Goal: Find specific page/section: Find specific page/section

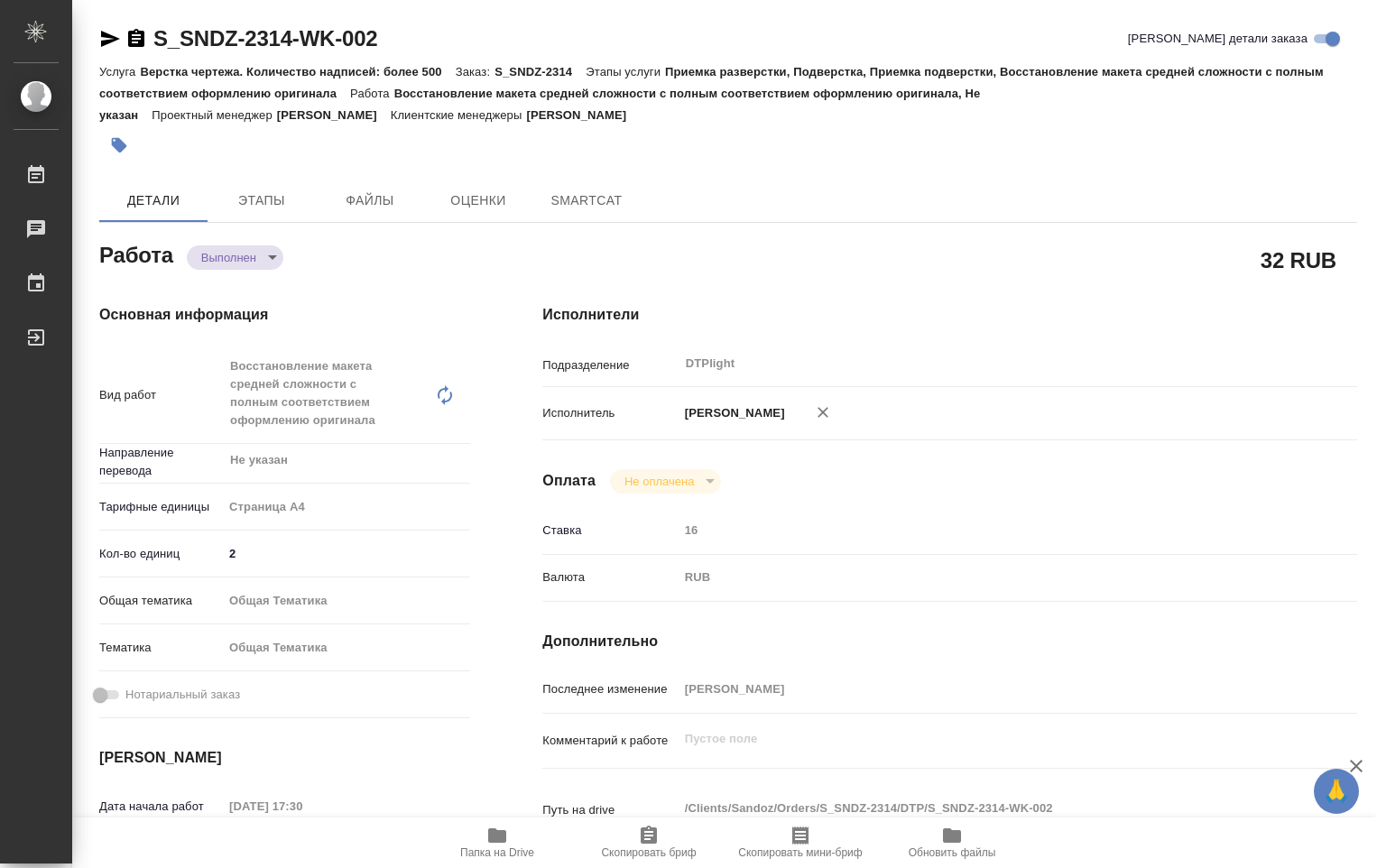
type textarea "x"
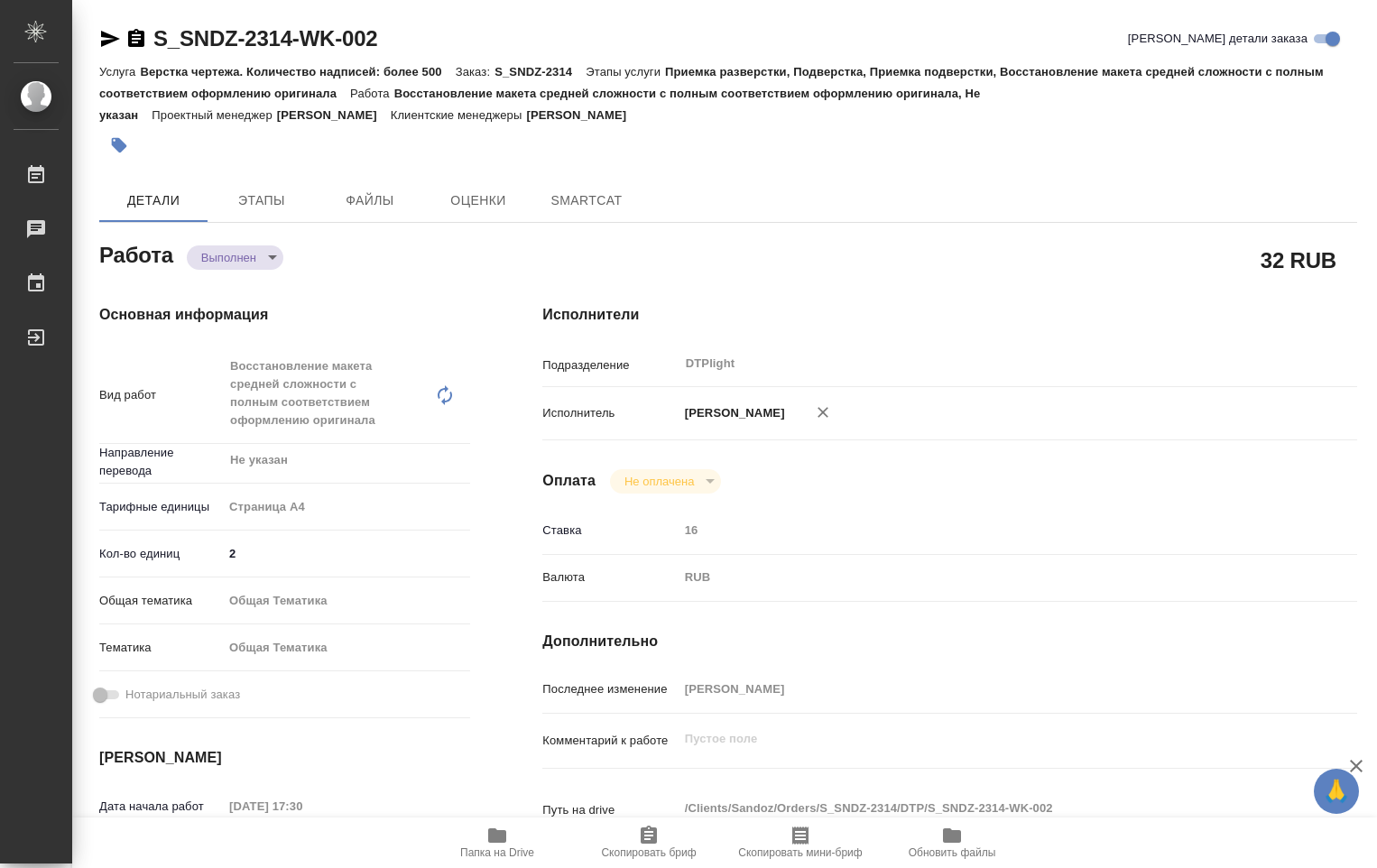
type textarea "x"
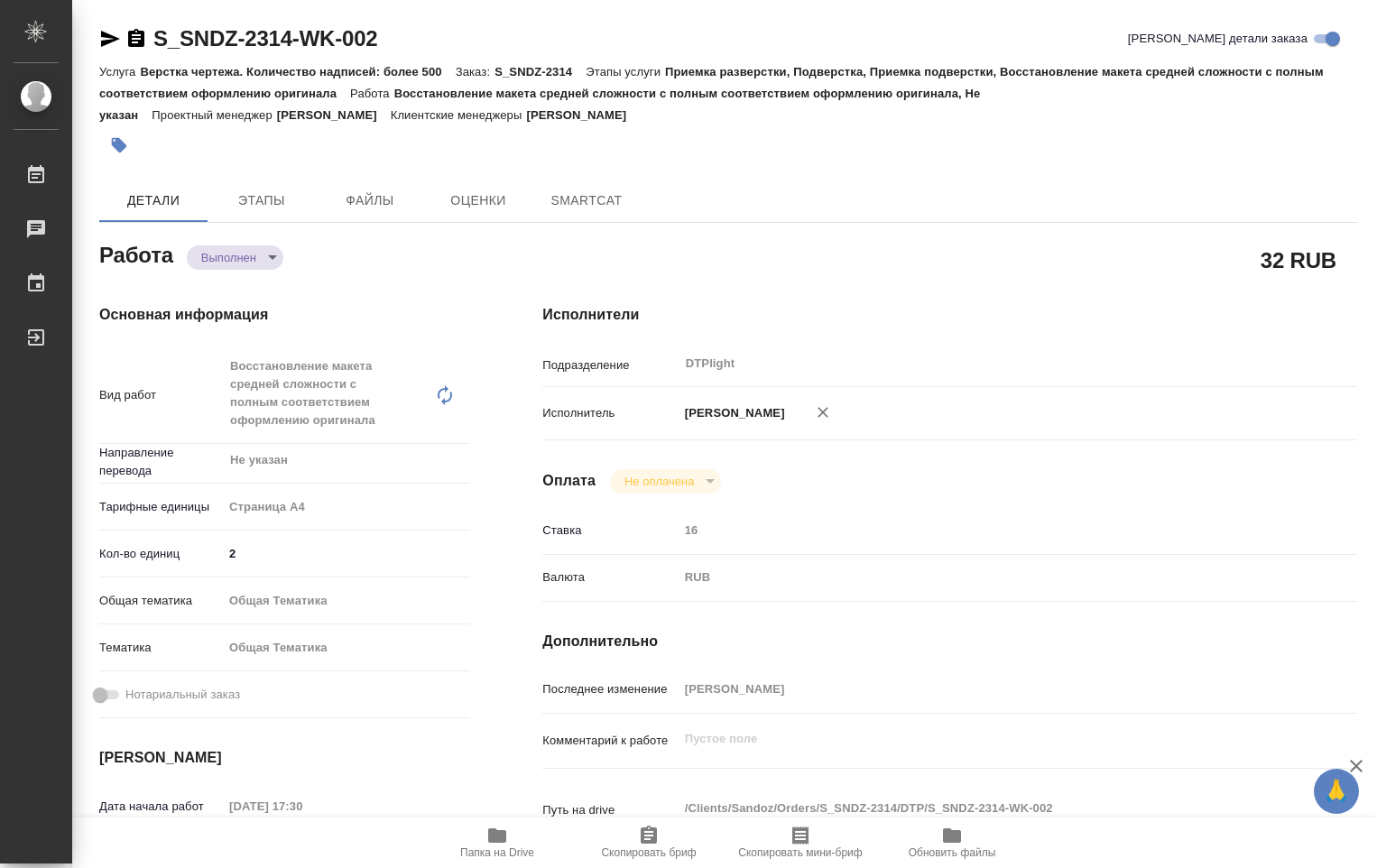
type textarea "x"
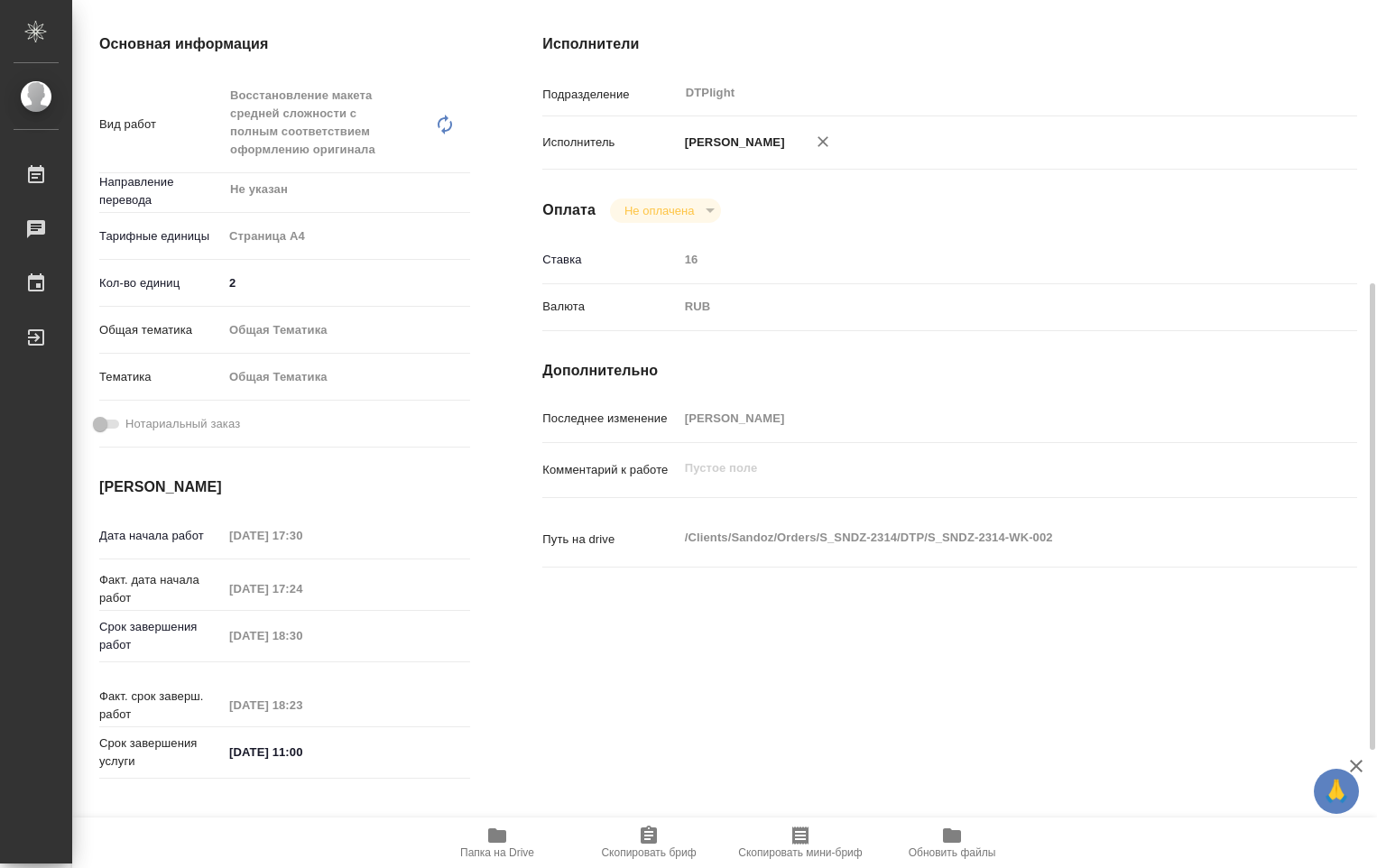
scroll to position [361, 0]
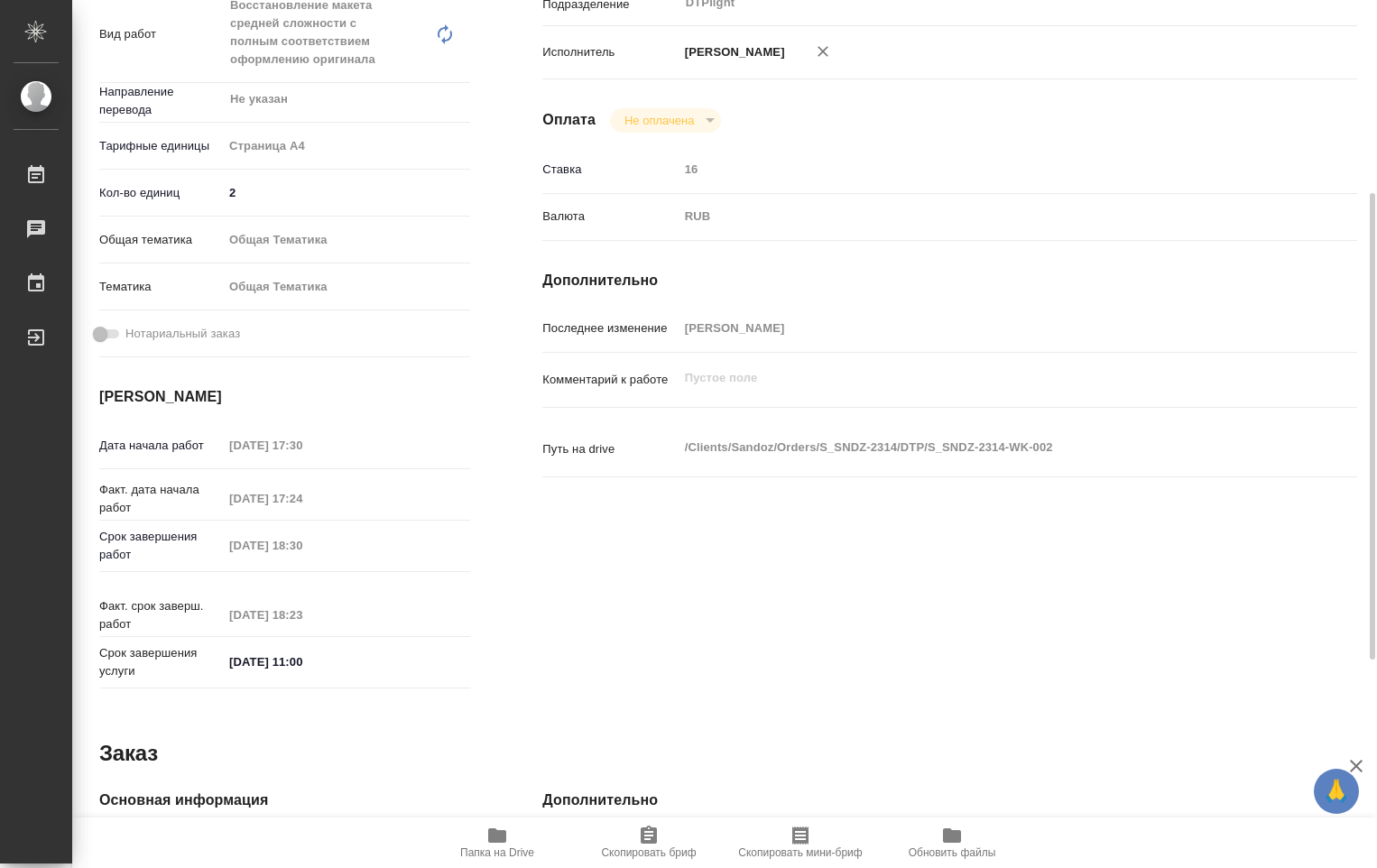
type textarea "x"
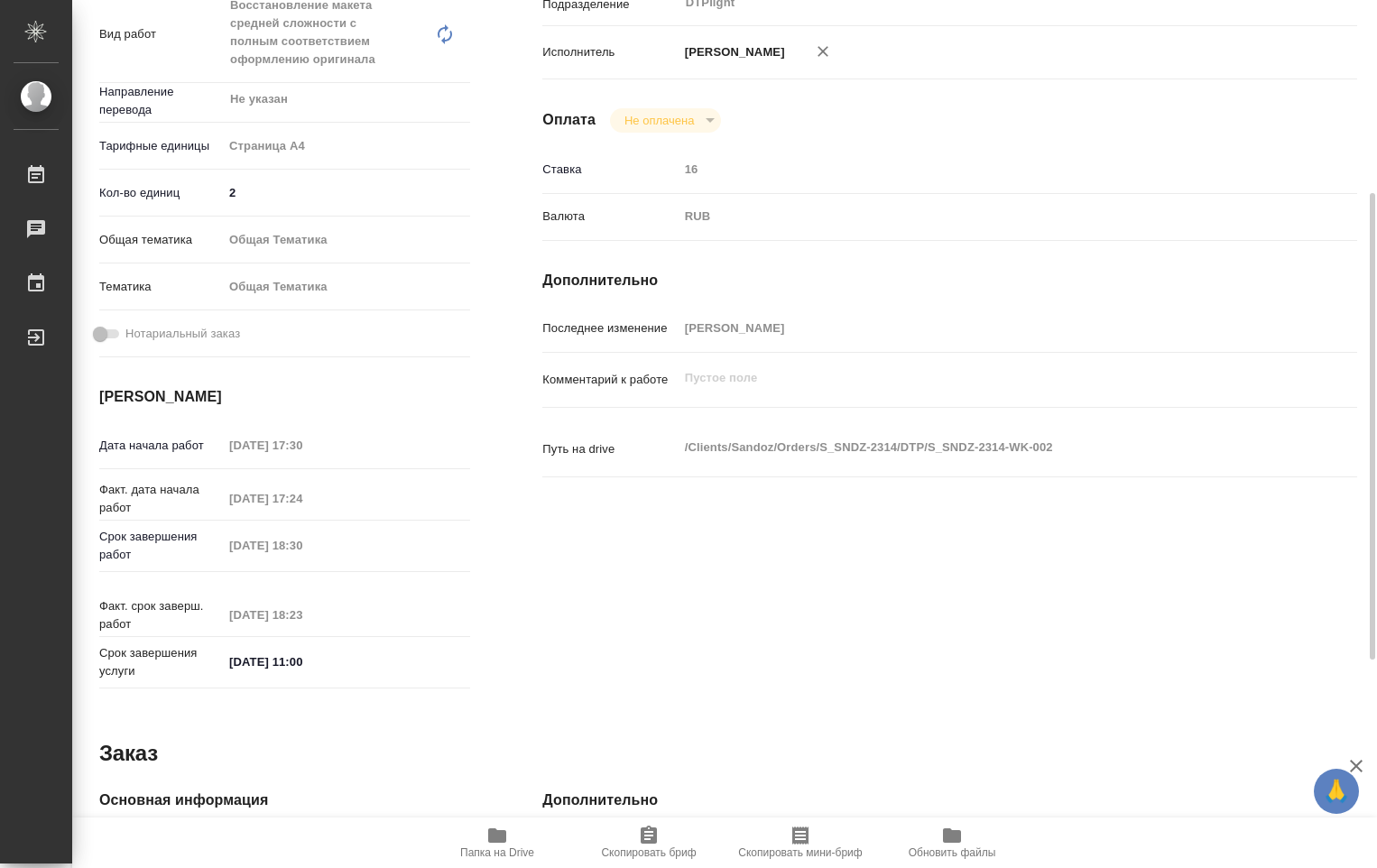
scroll to position [541, 0]
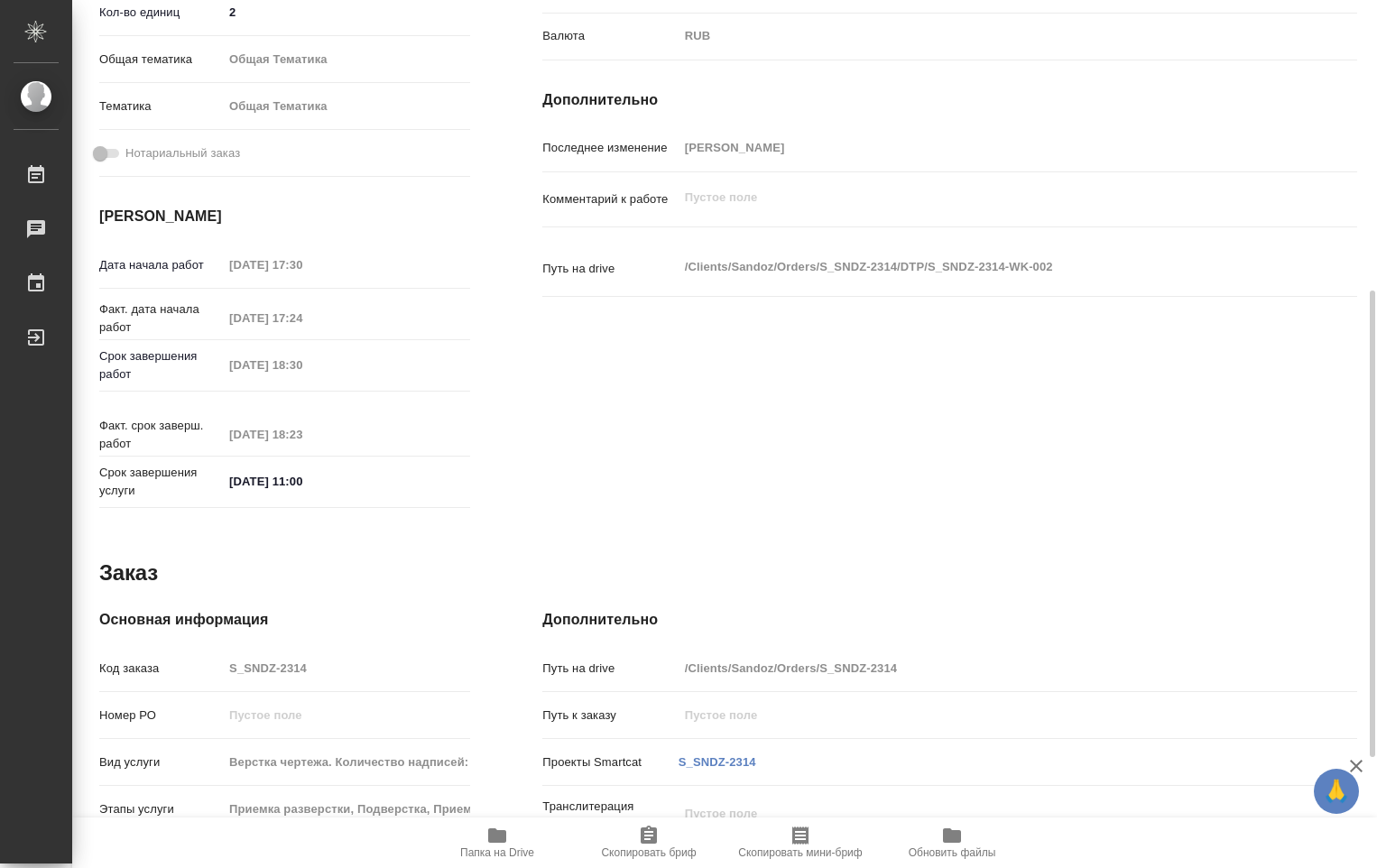
type textarea "x"
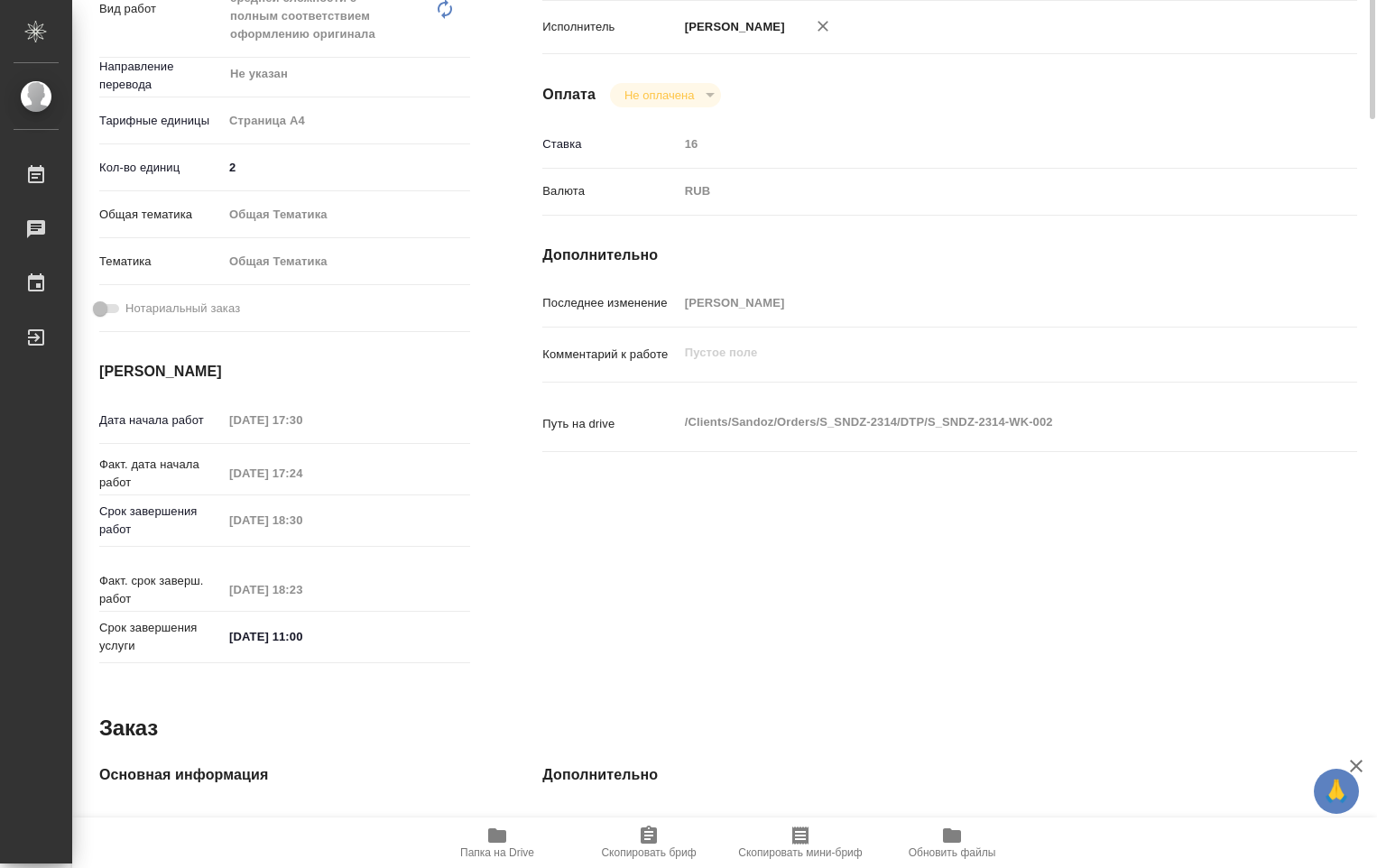
scroll to position [0, 0]
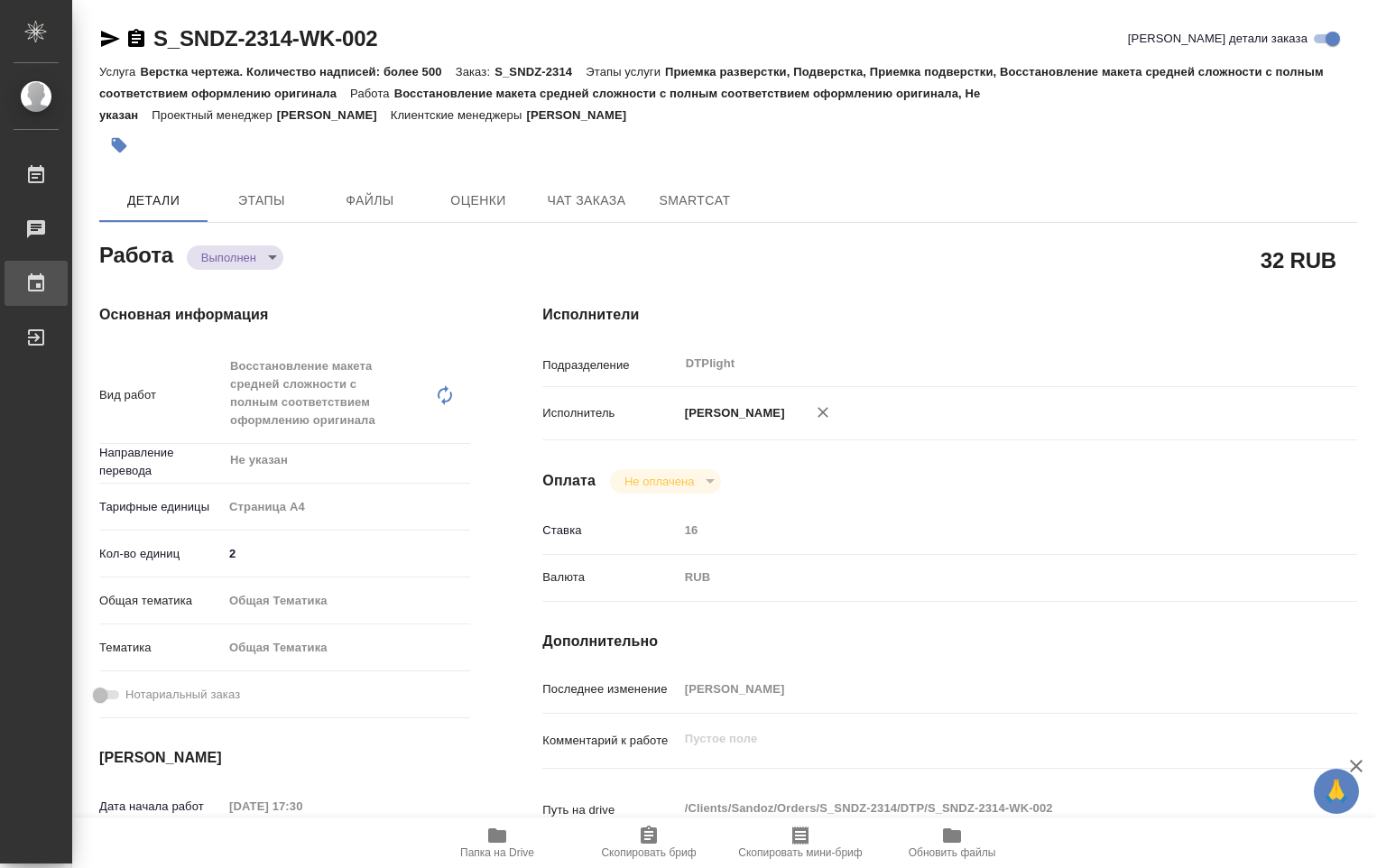
type textarea "x"
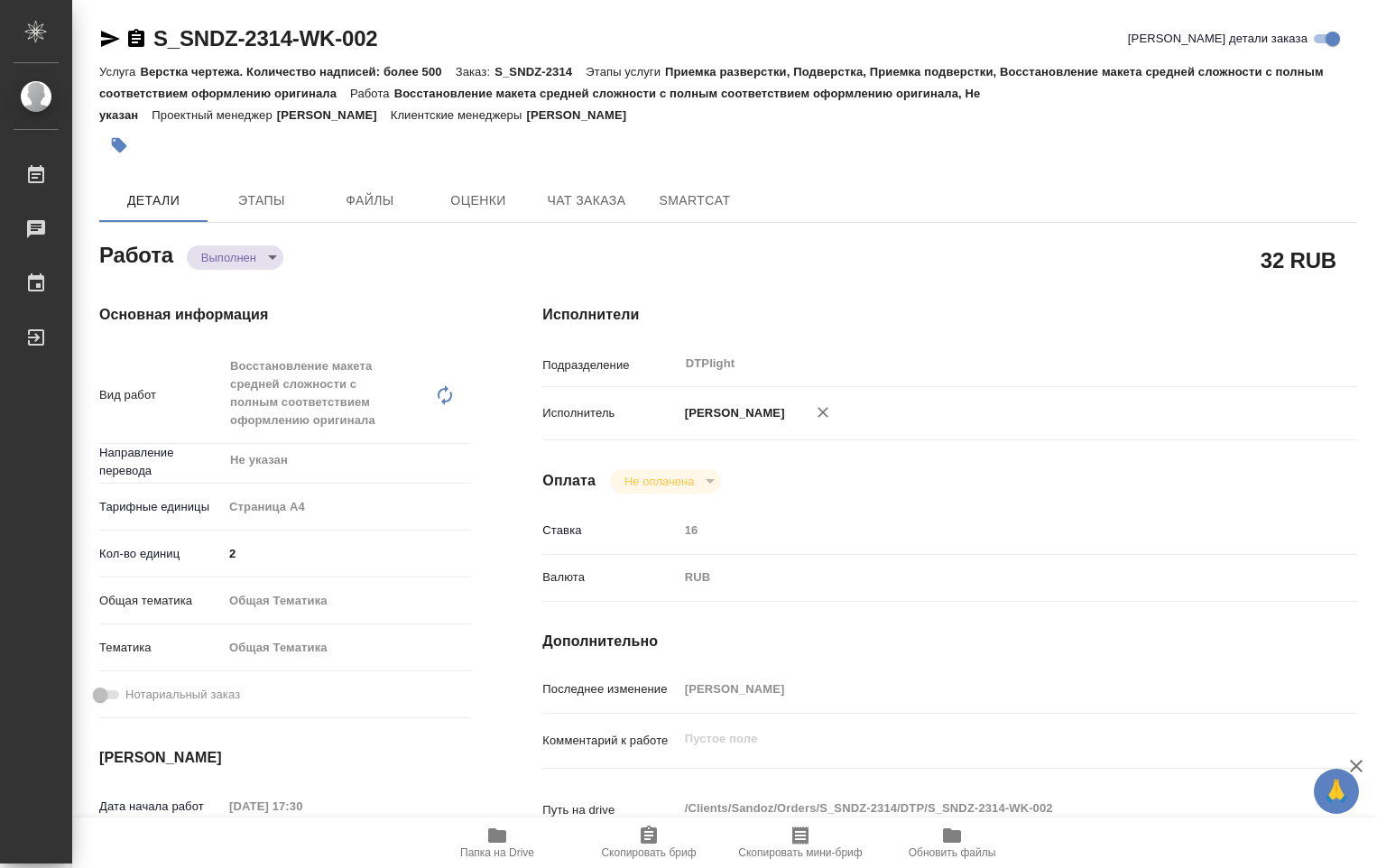
type textarea "x"
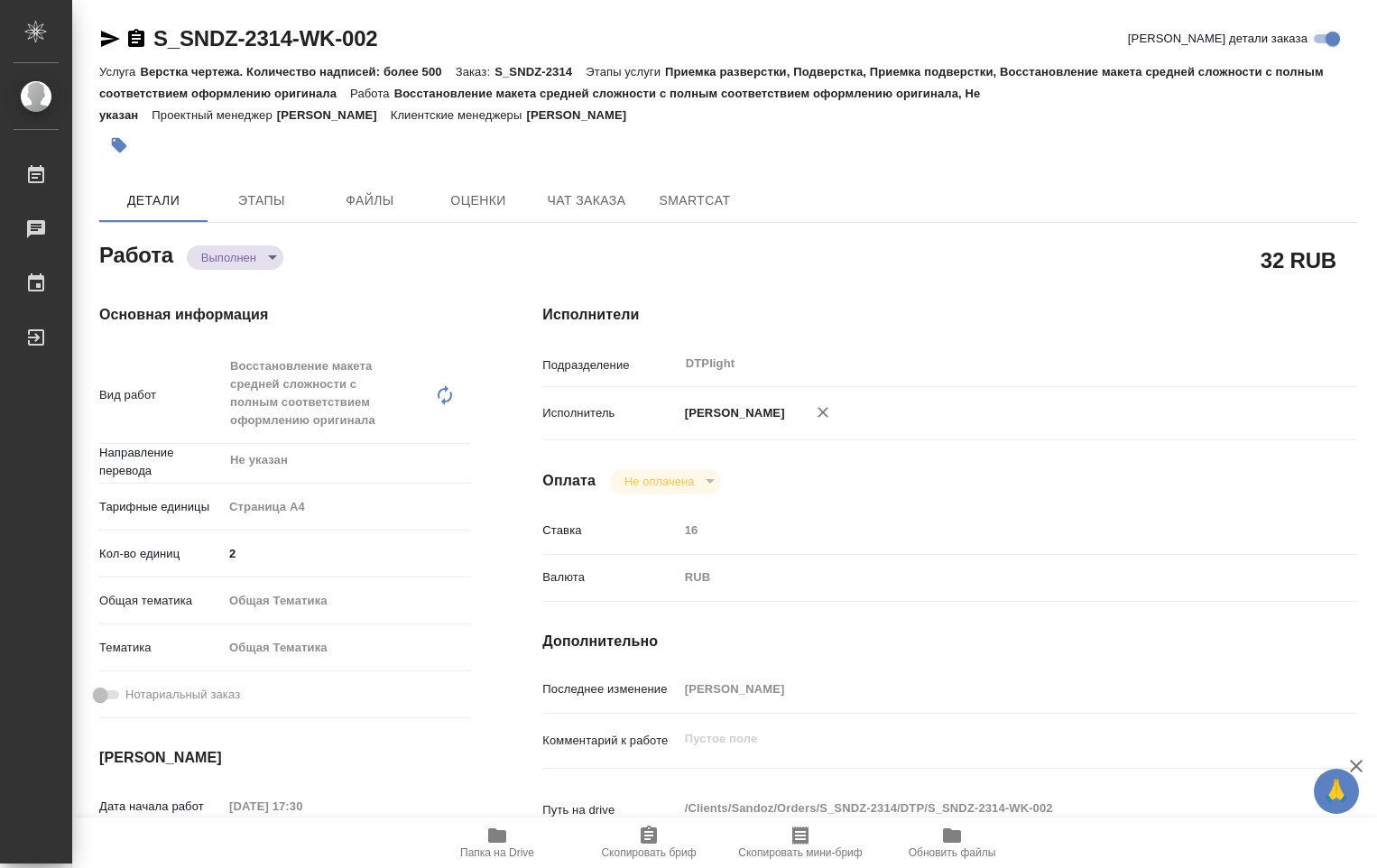
type textarea "x"
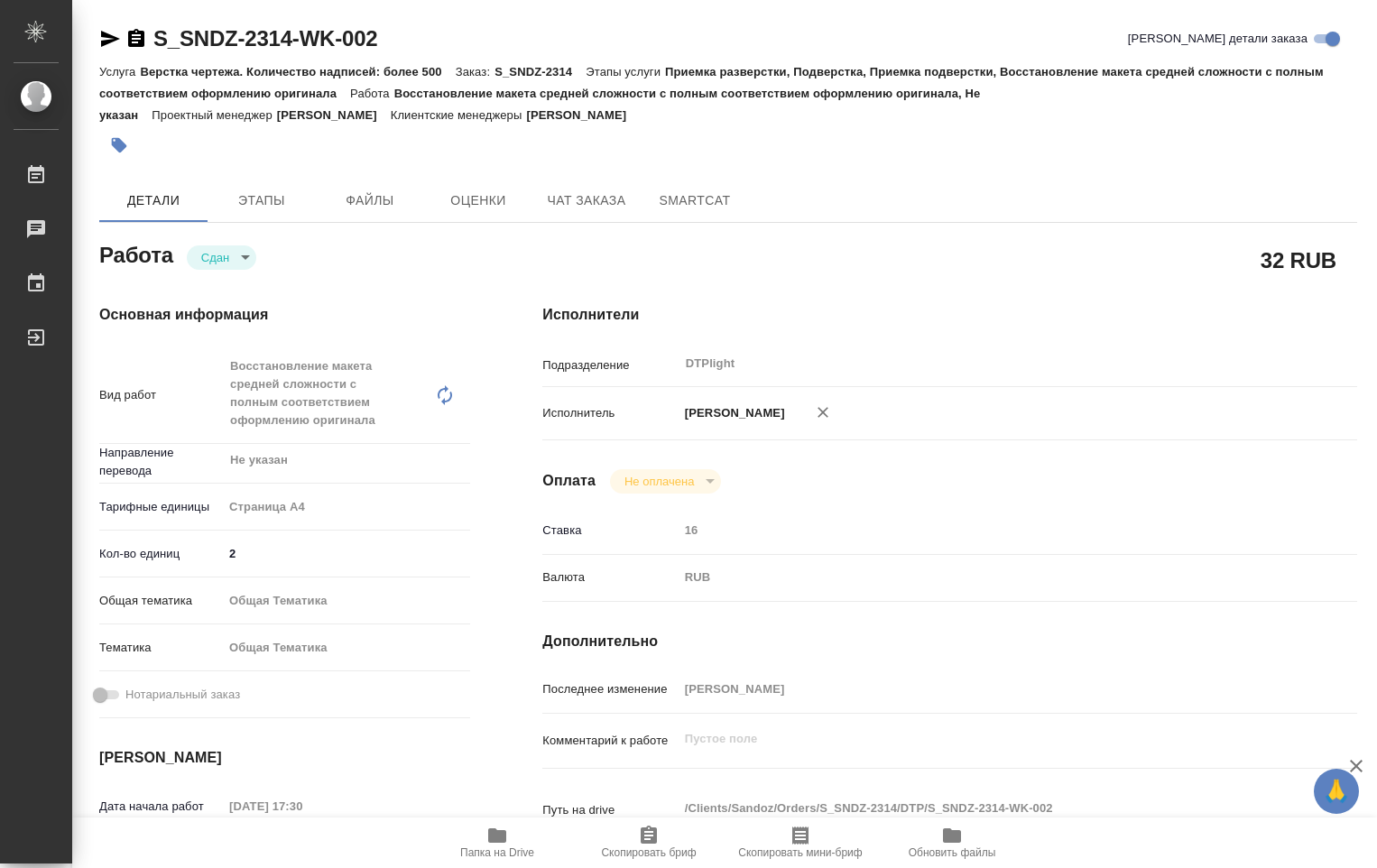
type textarea "x"
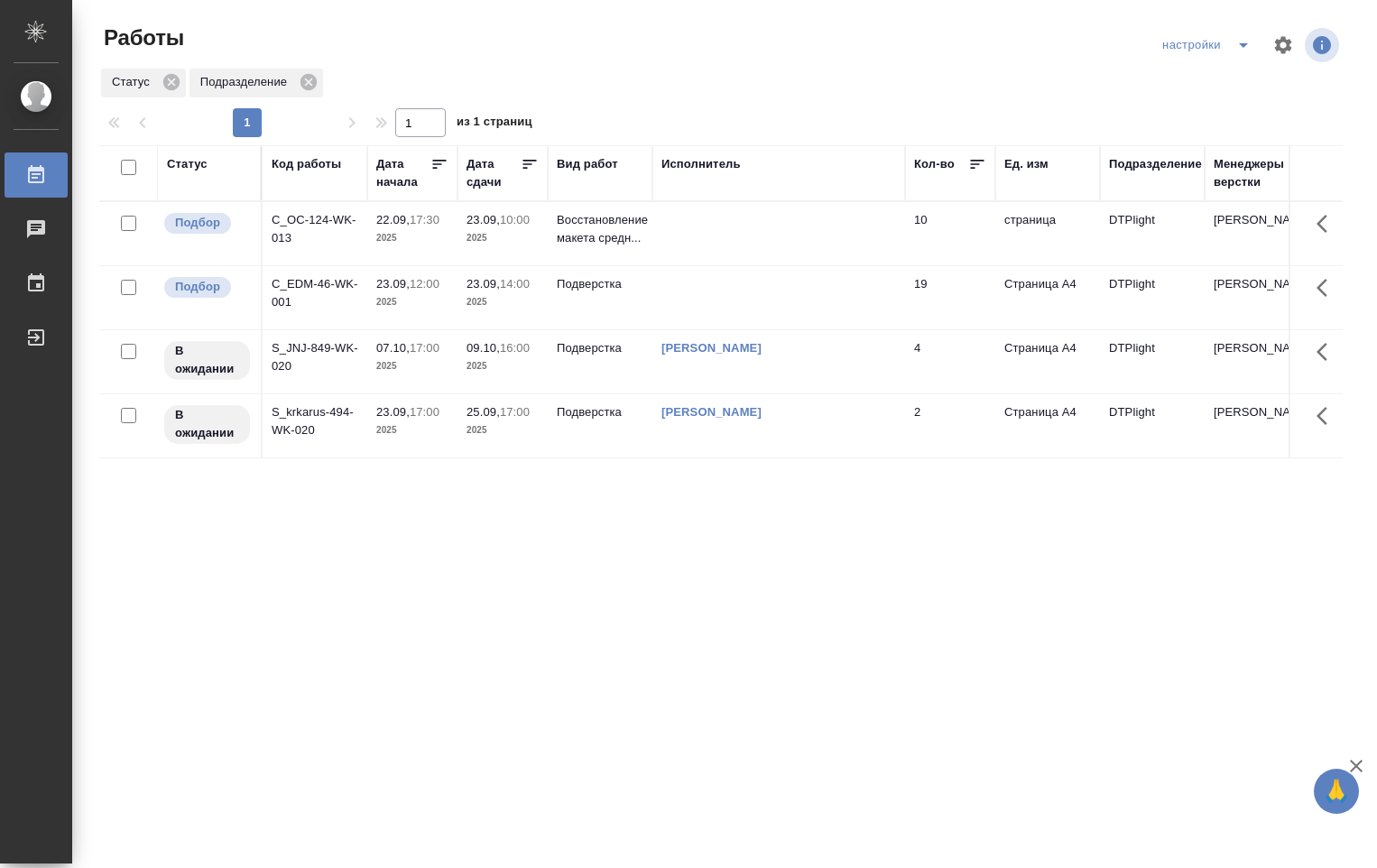
click at [635, 230] on p "Восстановление макета средн..." at bounding box center [599, 229] width 86 height 36
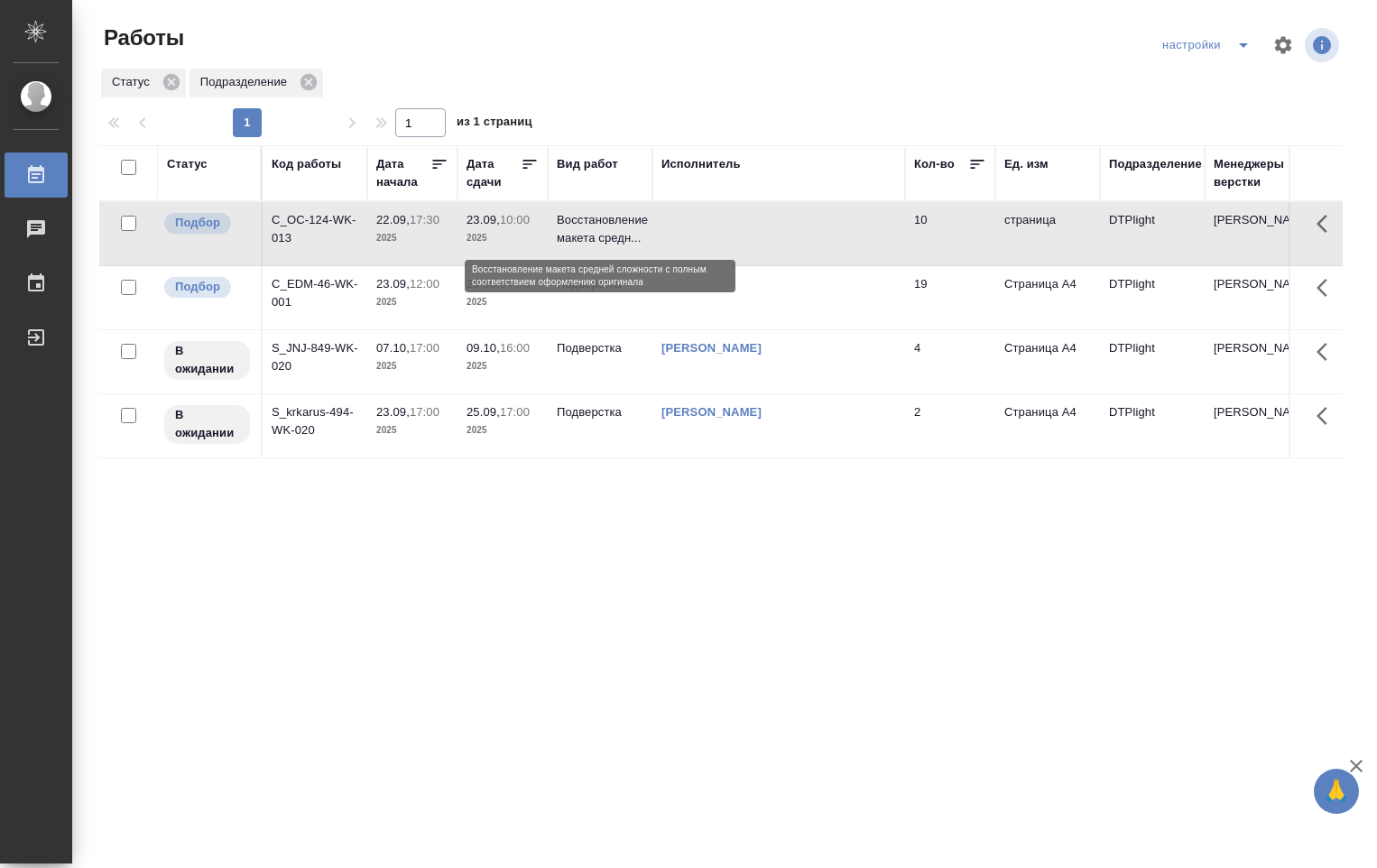
click at [635, 229] on p "Восстановление макета средн..." at bounding box center [599, 229] width 86 height 36
click at [633, 226] on p "Восстановление макета средн..." at bounding box center [599, 229] width 86 height 36
click at [629, 226] on p "Восстановление макета средн..." at bounding box center [599, 229] width 86 height 36
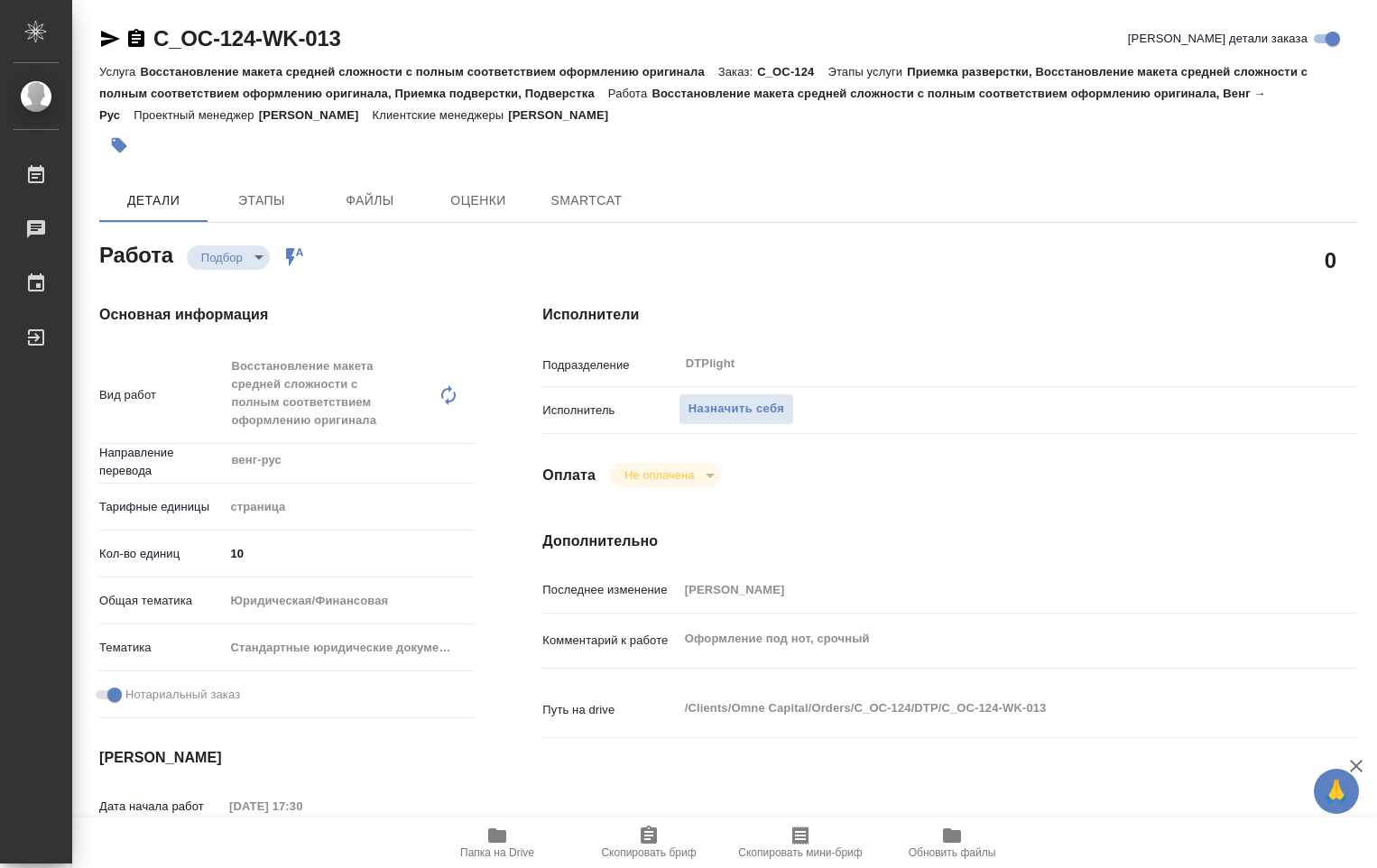
type textarea "x"
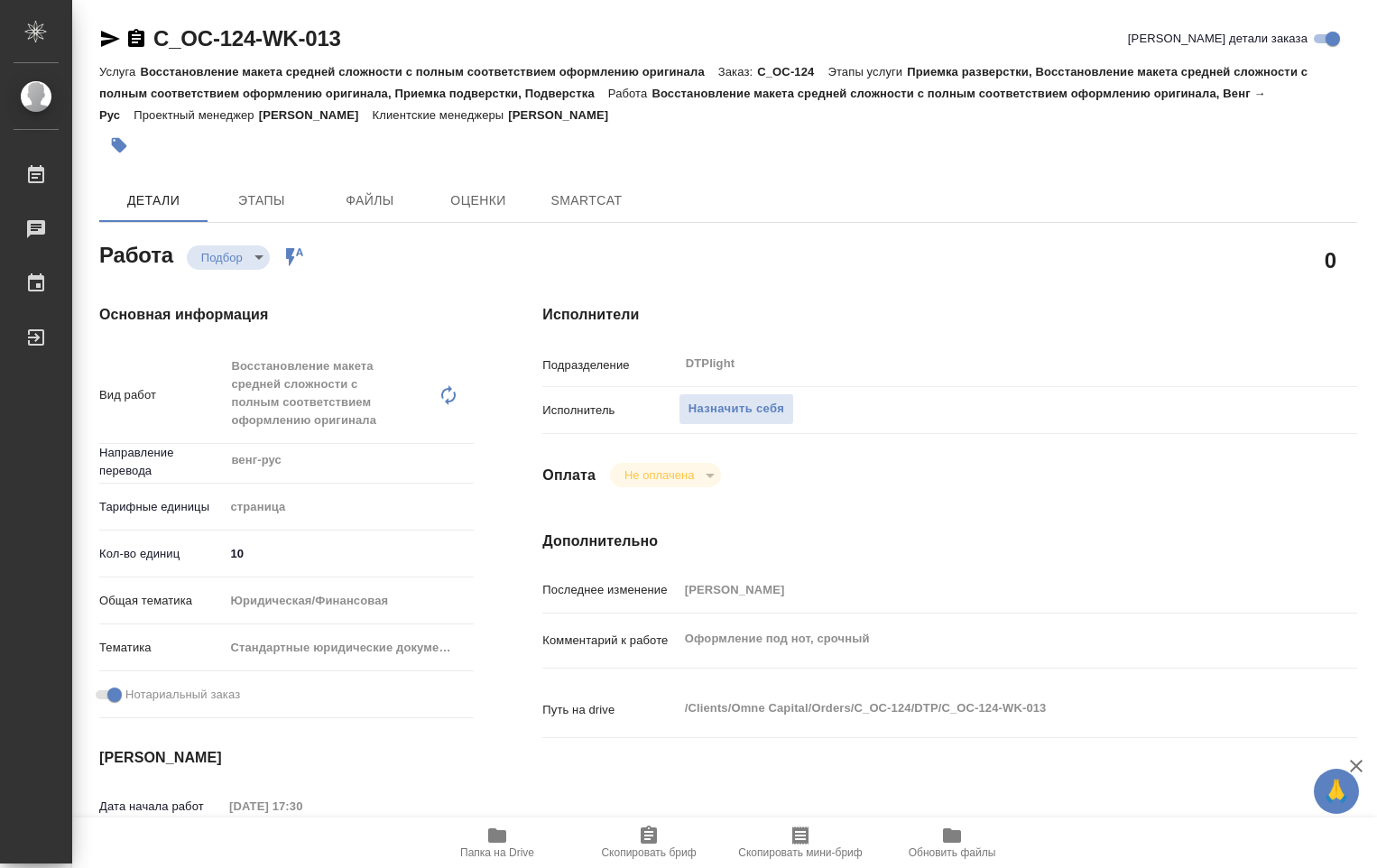
type textarea "x"
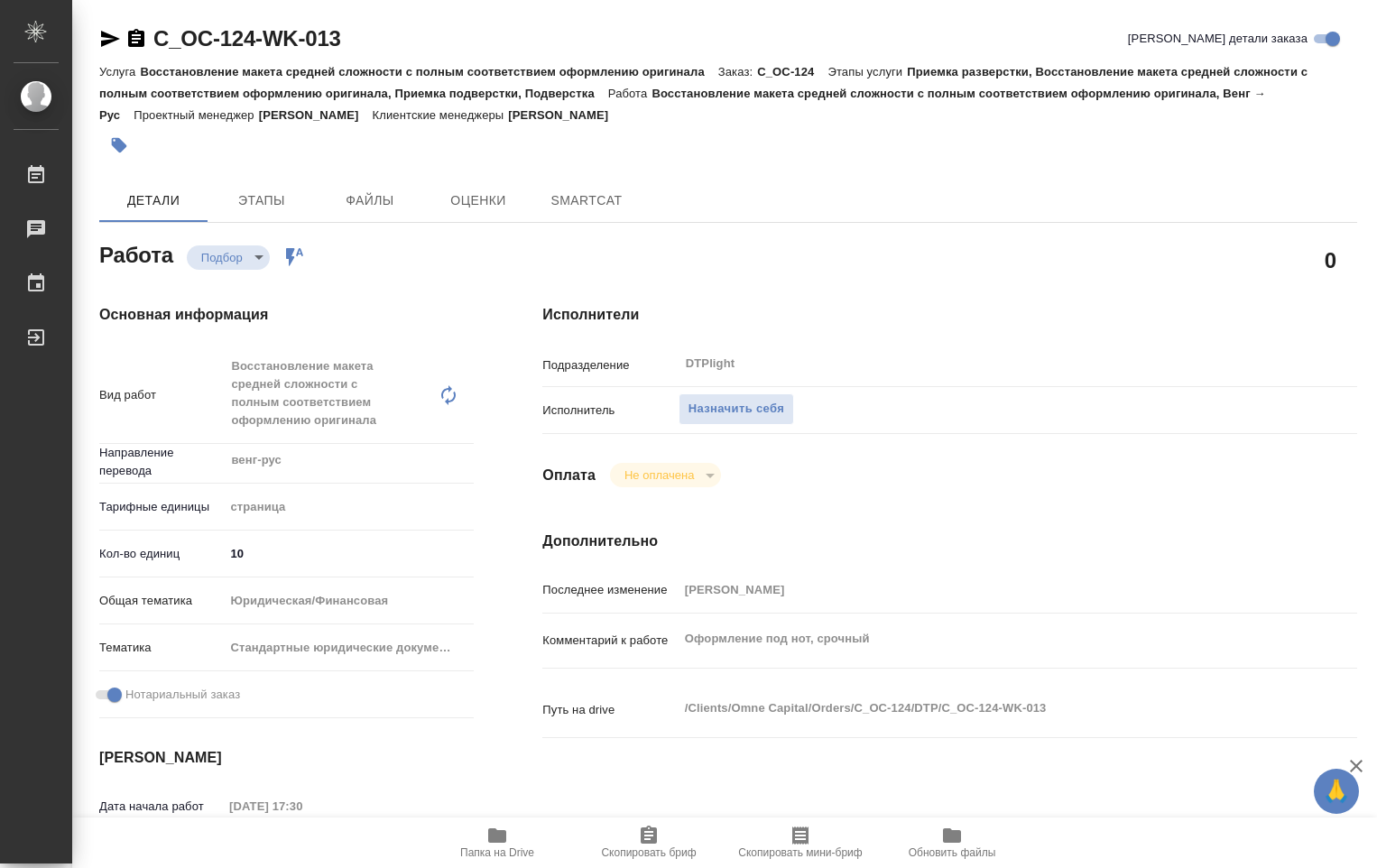
type textarea "x"
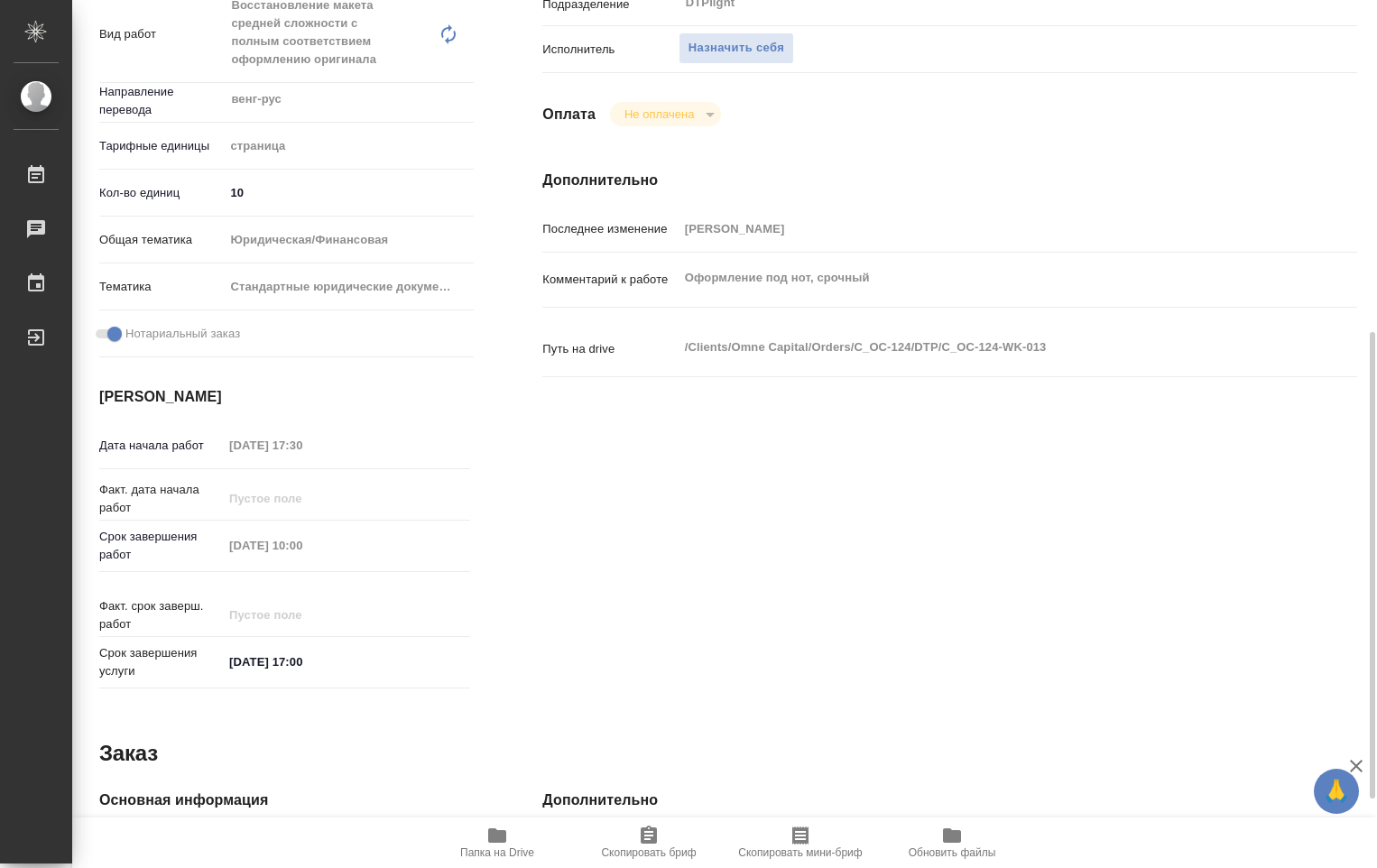
scroll to position [541, 0]
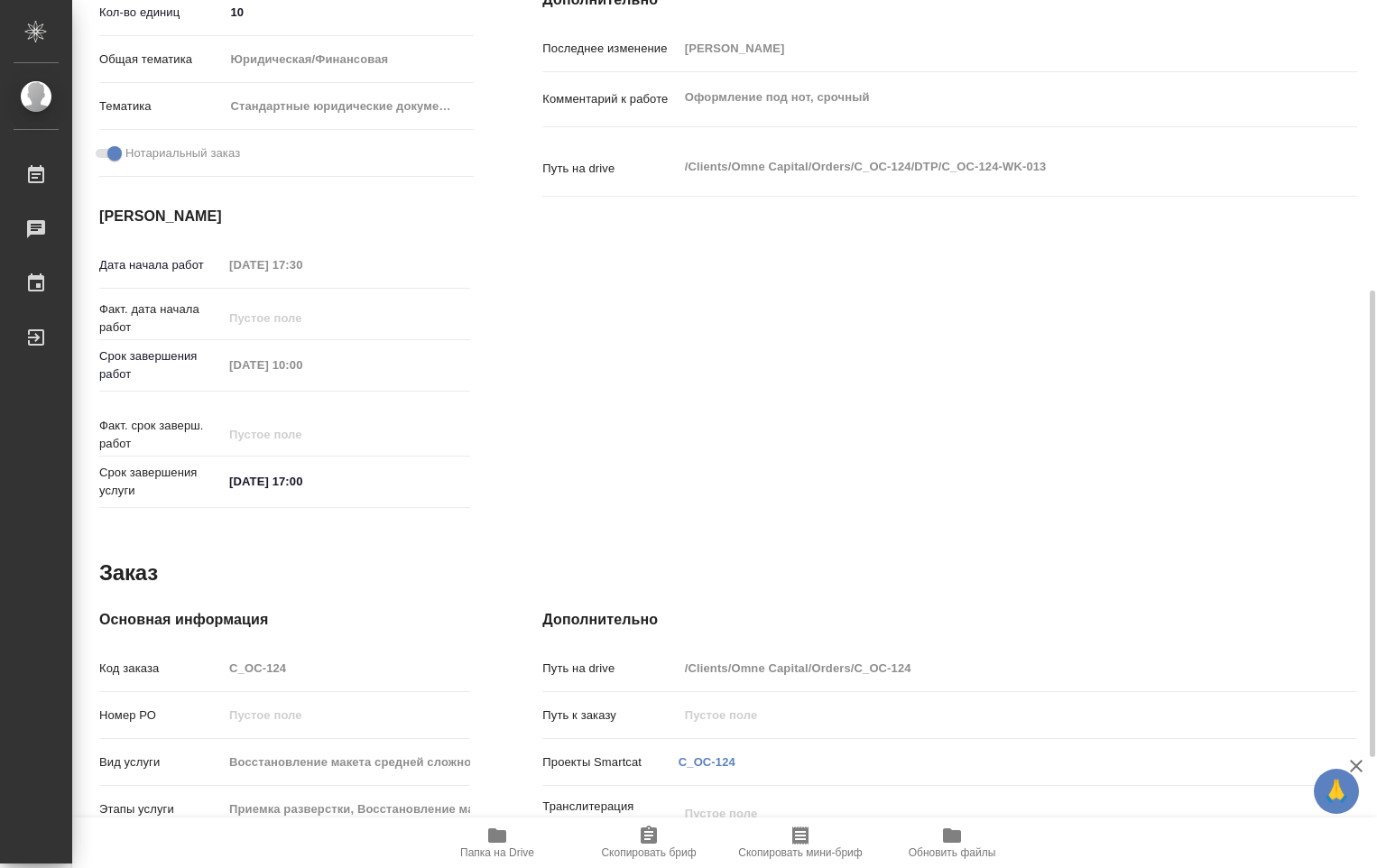
type textarea "x"
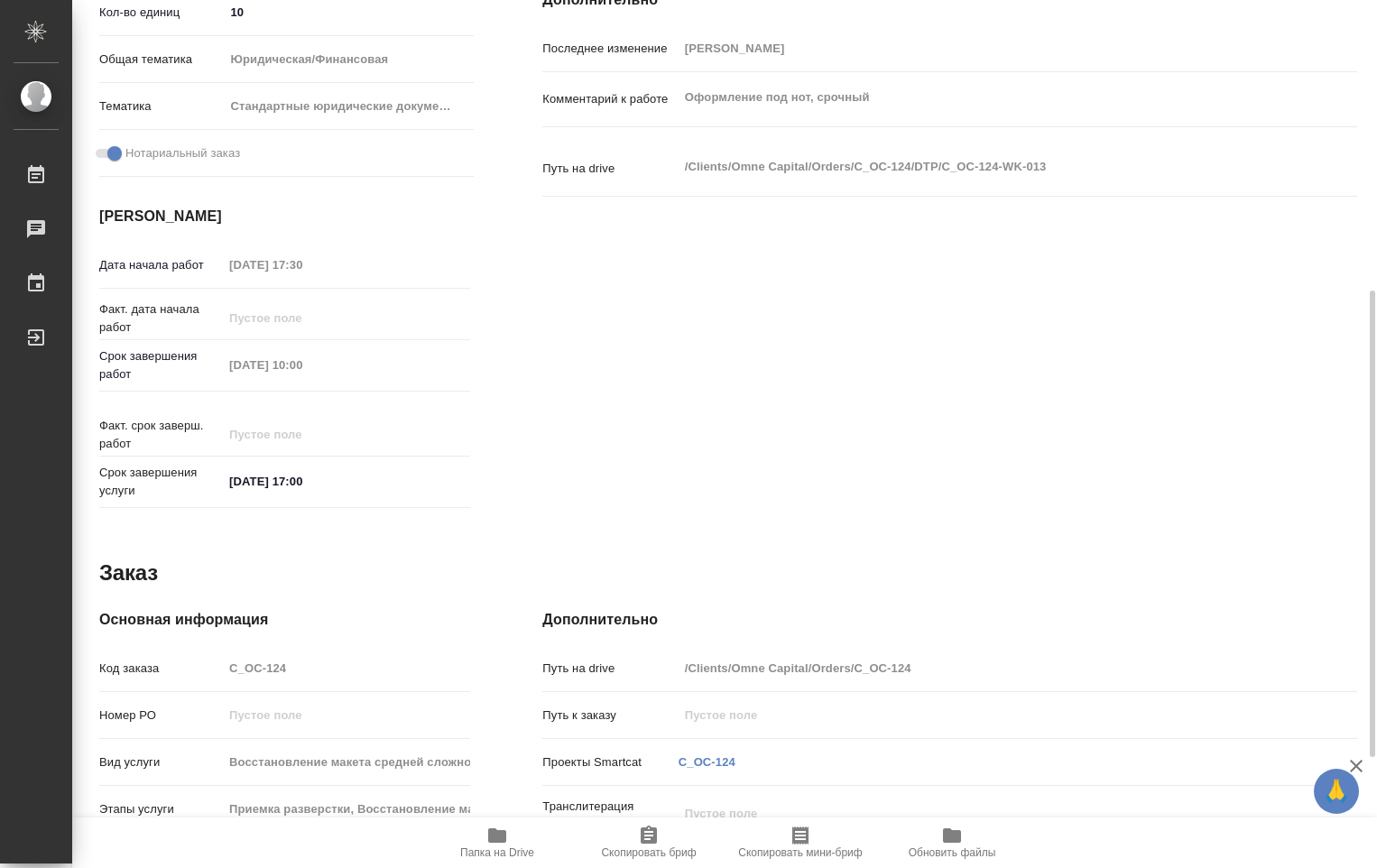
click at [494, 841] on icon "button" at bounding box center [497, 835] width 18 height 14
type textarea "x"
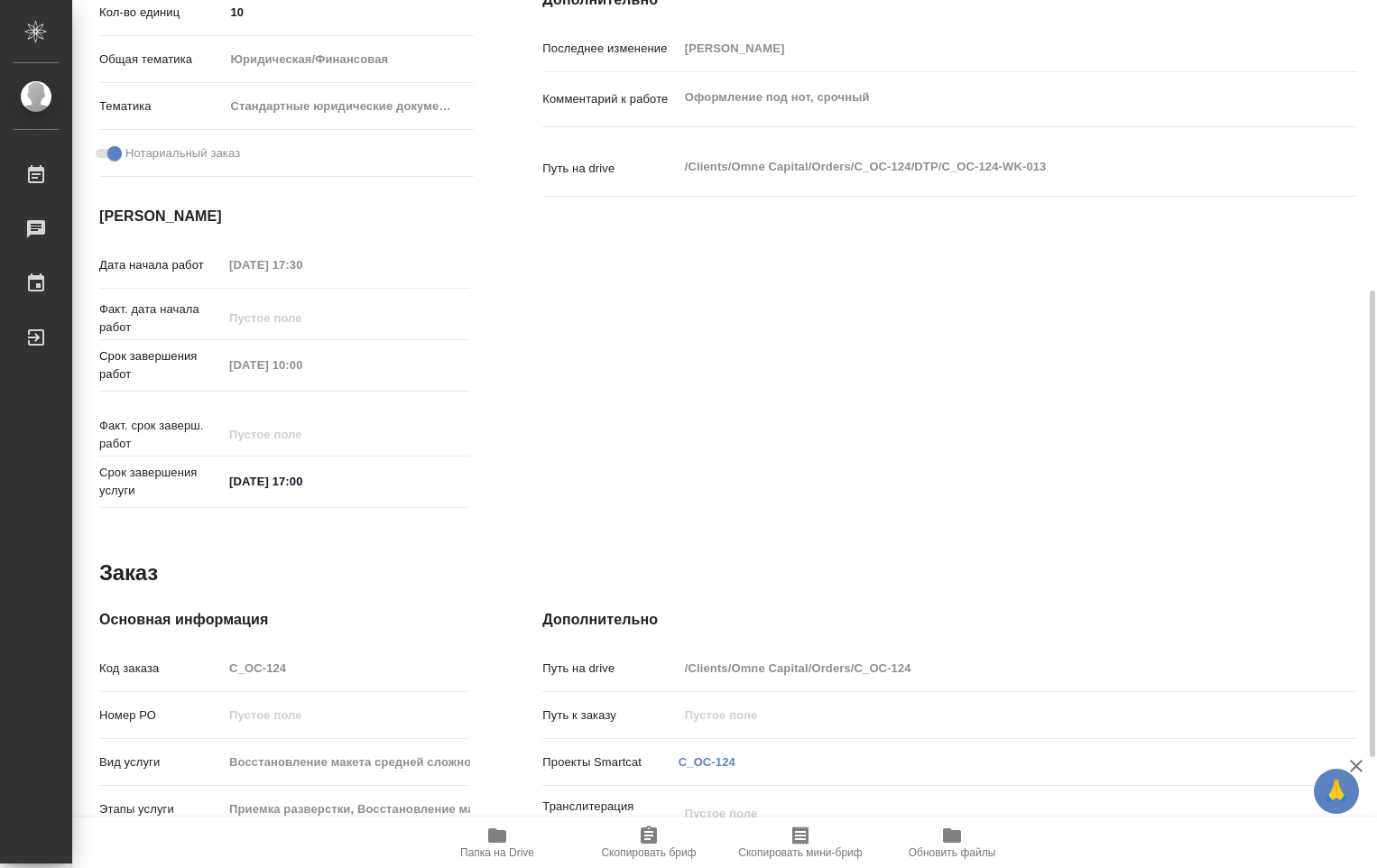
type textarea "x"
click at [492, 834] on icon "button" at bounding box center [497, 835] width 18 height 14
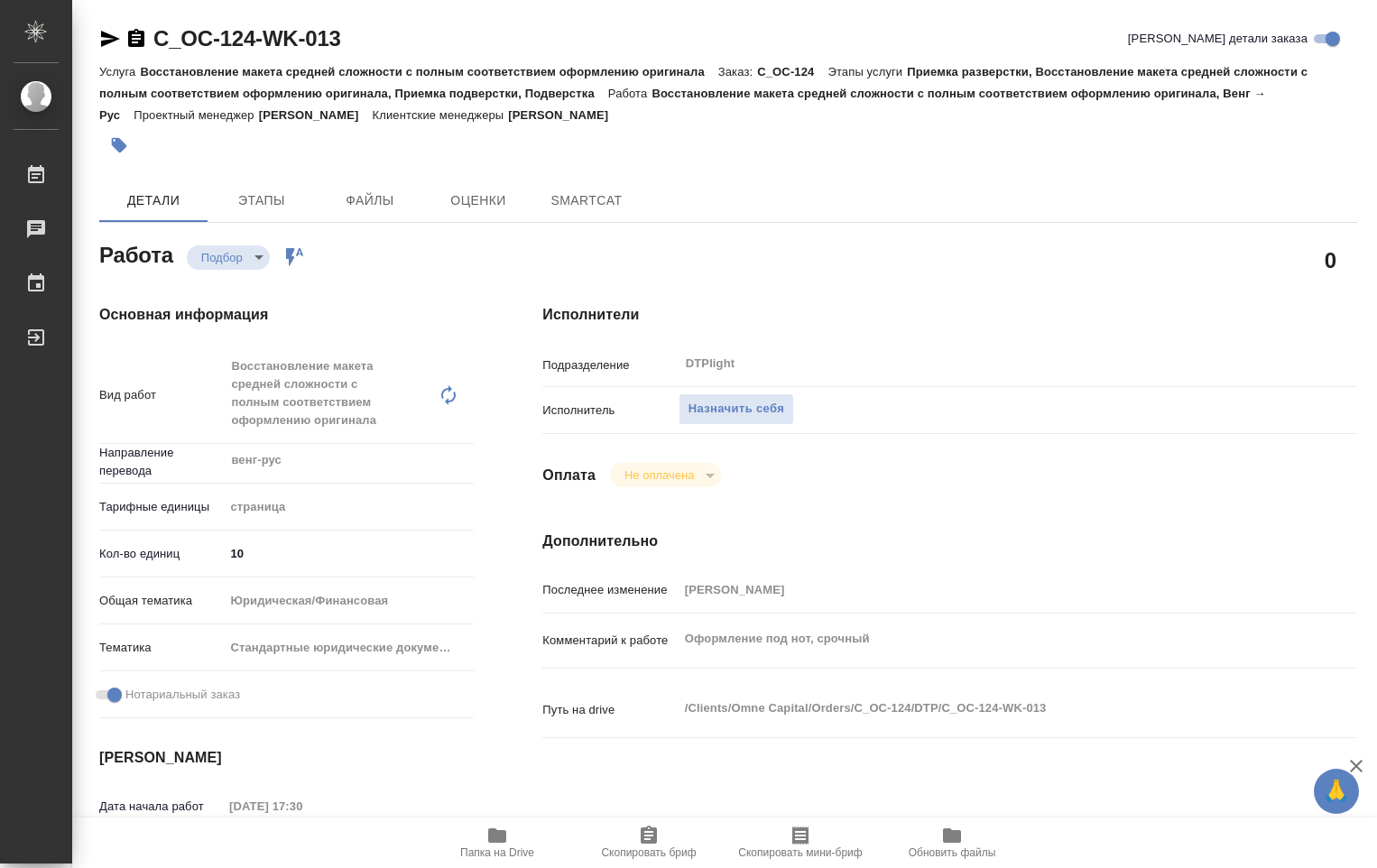
type textarea "x"
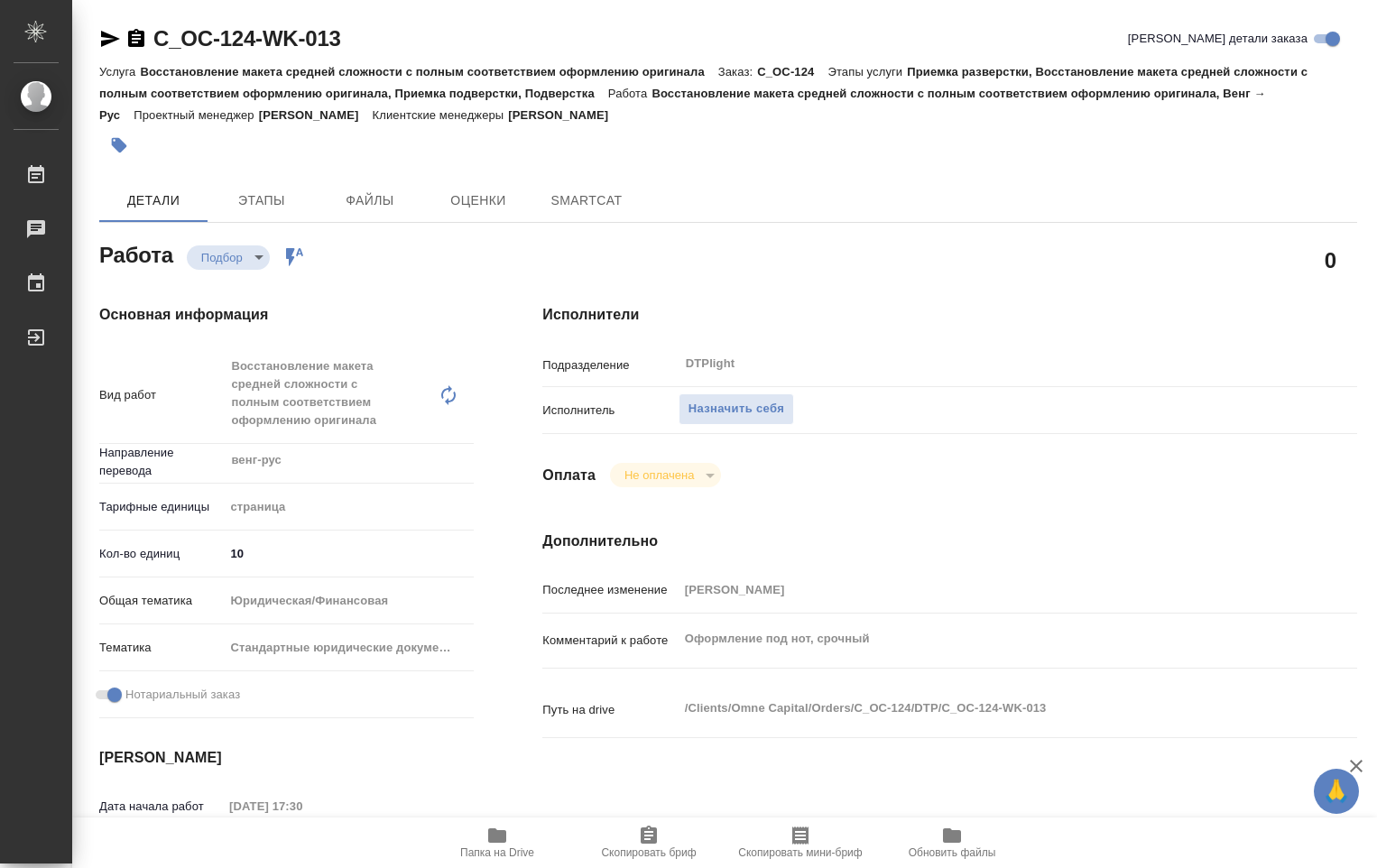
type textarea "x"
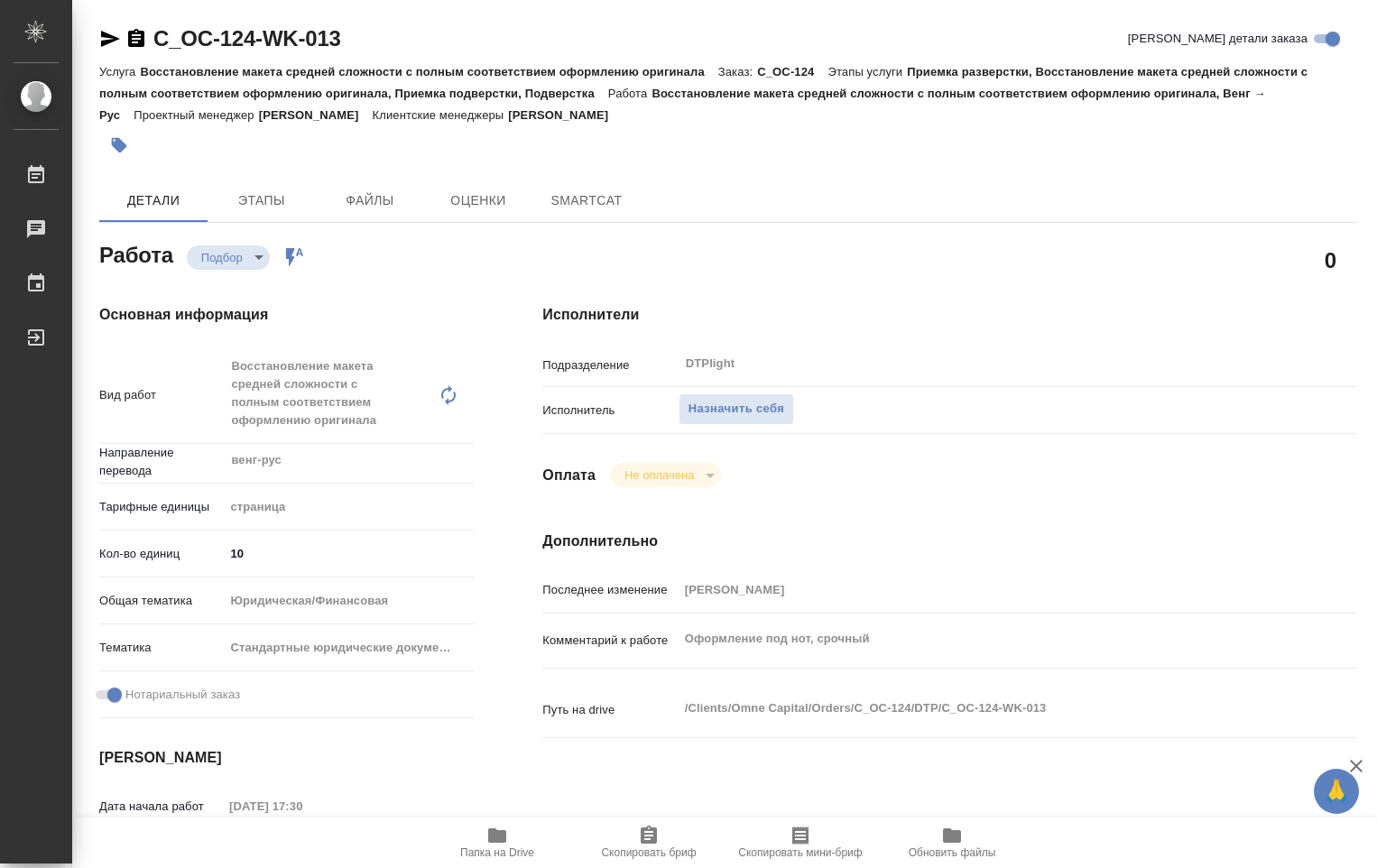
type textarea "x"
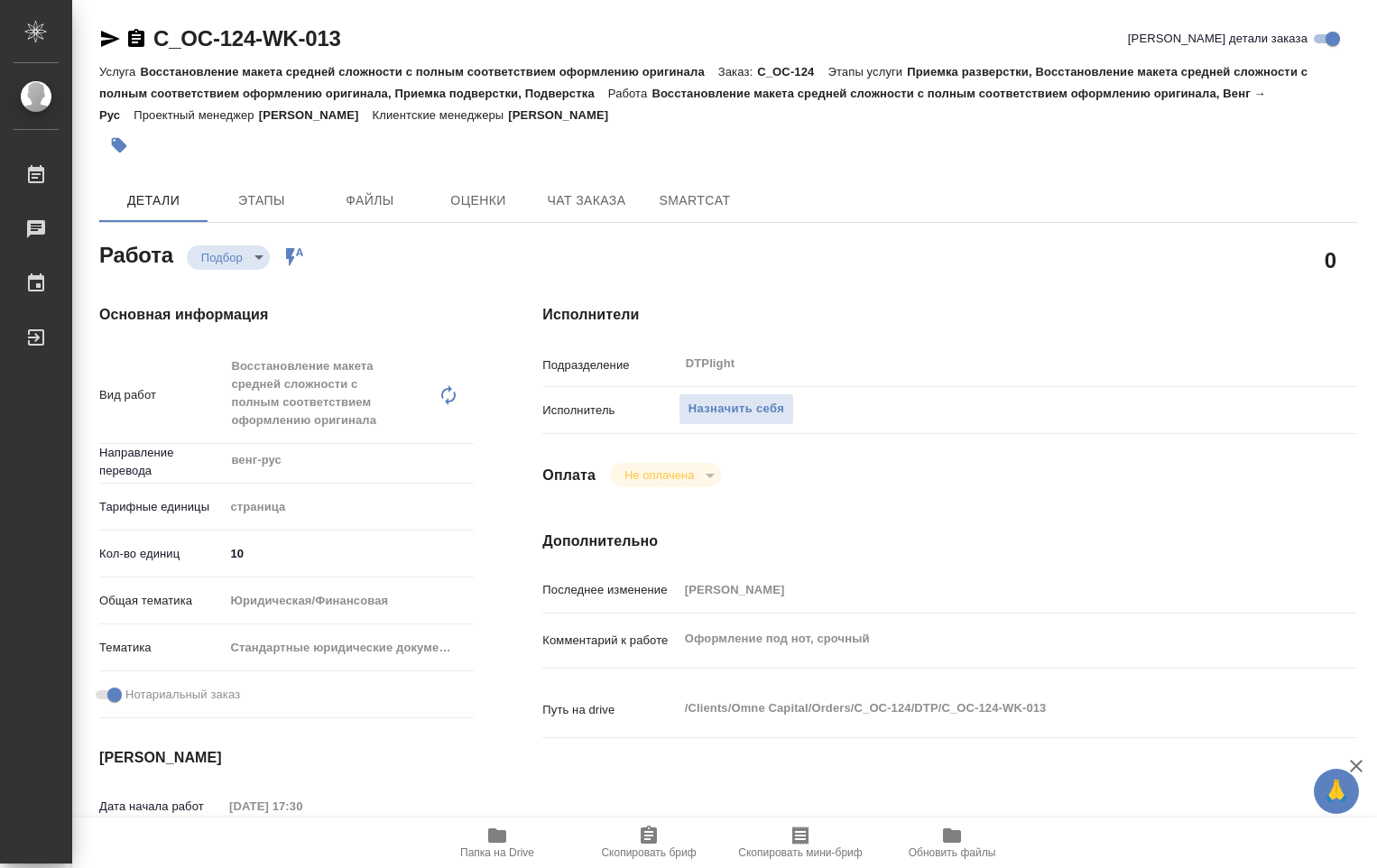
type textarea "x"
